Goal: Task Accomplishment & Management: Manage account settings

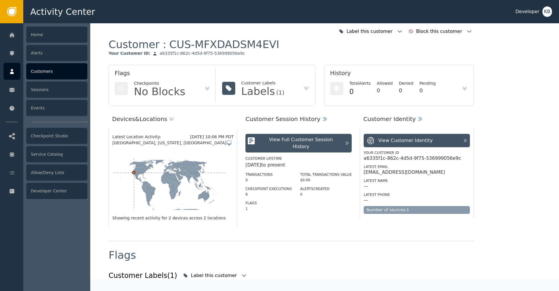
scroll to position [388, 0]
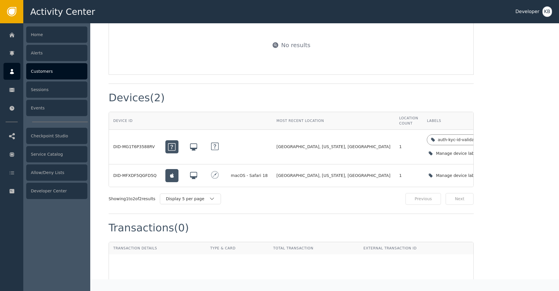
click at [48, 71] on div "Customers" at bounding box center [56, 71] width 61 height 16
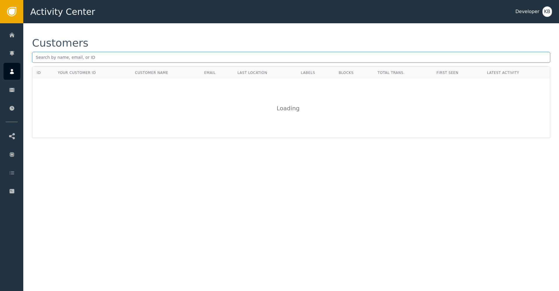
click at [108, 52] on input "text" at bounding box center [291, 57] width 518 height 11
paste input "[EMAIL_ADDRESS][DOMAIN_NAME]"
type input "[EMAIL_ADDRESS][DOMAIN_NAME]"
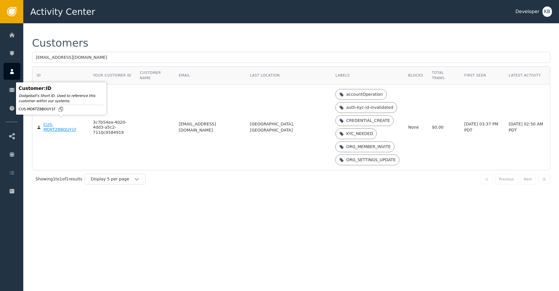
click at [73, 122] on div "CUS-MDKTZ8BOUY1F" at bounding box center [63, 127] width 41 height 10
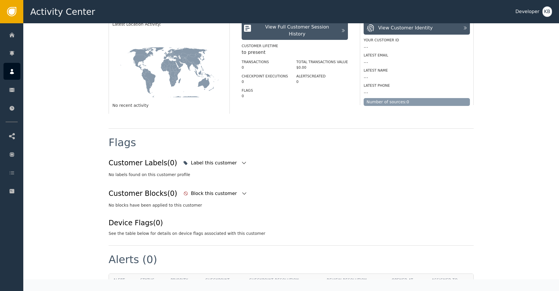
scroll to position [148, 0]
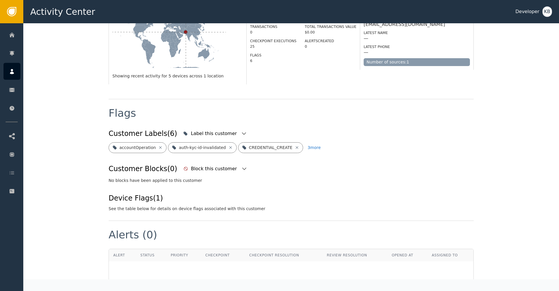
drag, startPoint x: 304, startPoint y: 100, endPoint x: 294, endPoint y: 105, distance: 10.8
click at [304, 100] on div "Flags Customer Labels (6) Label this customer accountOperation auth-kyc-id-inva…" at bounding box center [291, 160] width 365 height 122
click at [241, 131] on icon "button" at bounding box center [244, 134] width 6 height 6
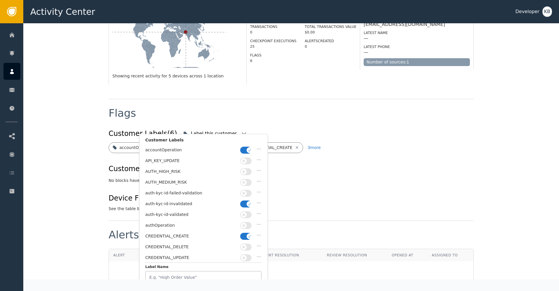
click at [248, 151] on icon "button" at bounding box center [249, 150] width 4 height 4
click at [245, 202] on button "button" at bounding box center [245, 204] width 11 height 7
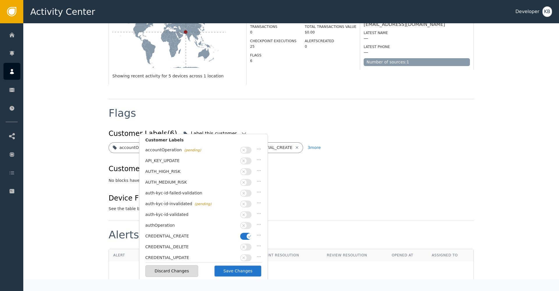
click at [246, 214] on span "button" at bounding box center [244, 215] width 6 height 6
click at [248, 234] on icon "button" at bounding box center [249, 236] width 4 height 4
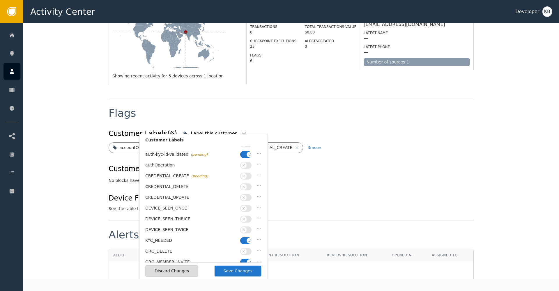
scroll to position [73, 0]
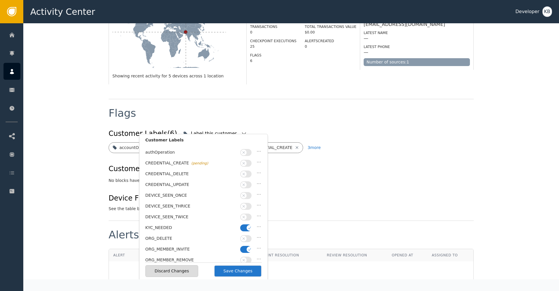
click at [242, 224] on button "button" at bounding box center [245, 227] width 11 height 7
click at [249, 247] on icon "button" at bounding box center [249, 249] width 4 height 4
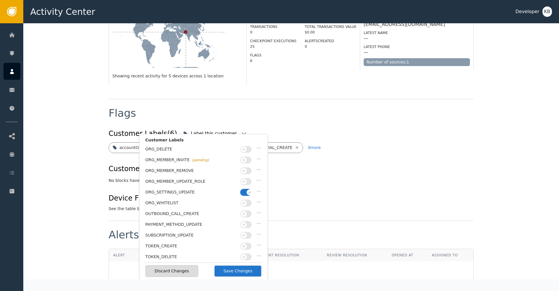
click at [242, 189] on button "button" at bounding box center [245, 192] width 11 height 7
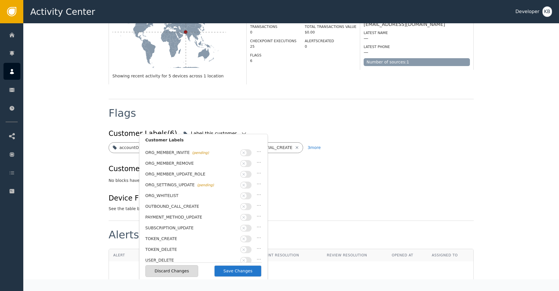
scroll to position [169, 0]
click at [238, 270] on button "Save Changes" at bounding box center [238, 271] width 48 height 12
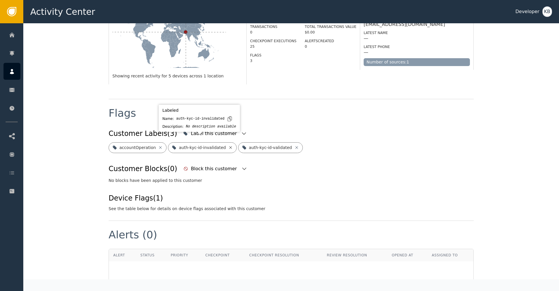
click at [228, 145] on icon at bounding box center [230, 147] width 5 height 5
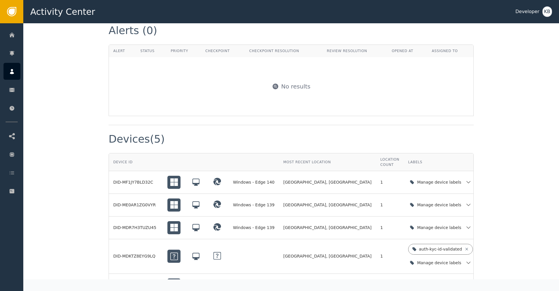
scroll to position [434, 0]
